Goal: Find specific page/section: Find specific page/section

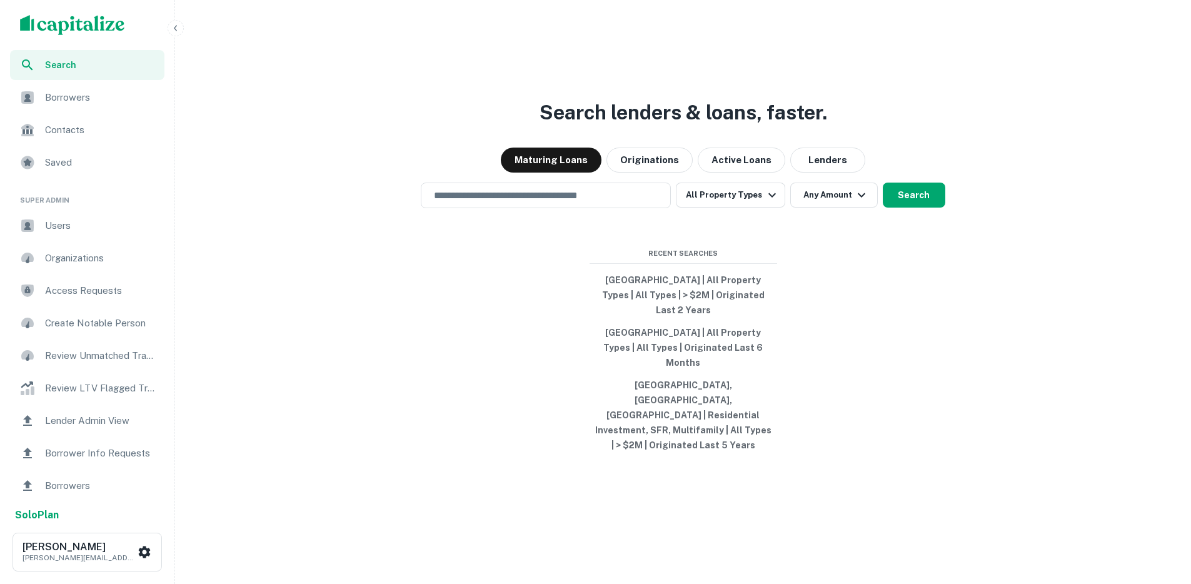
click at [56, 233] on div "Users" at bounding box center [87, 226] width 154 height 30
click at [59, 223] on span "Users" at bounding box center [101, 225] width 112 height 15
